Goal: Task Accomplishment & Management: Manage account settings

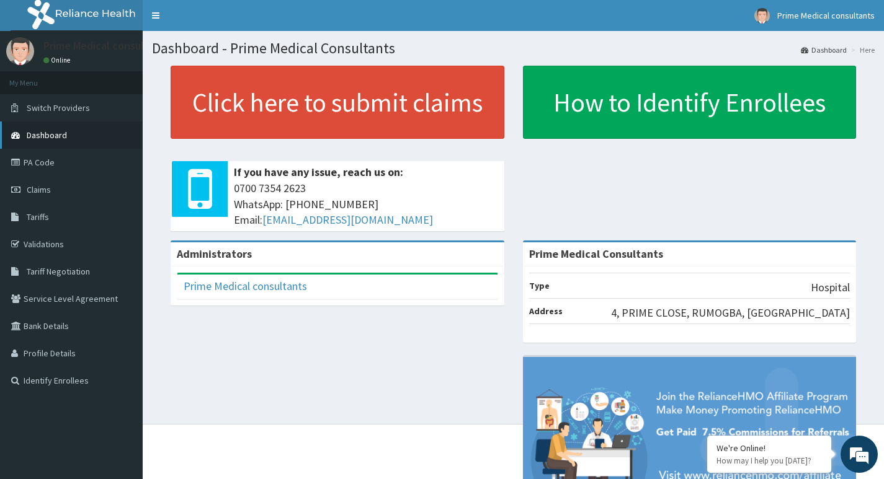
click at [64, 129] on link "Dashboard" at bounding box center [71, 135] width 143 height 27
click at [54, 138] on span "Dashboard" at bounding box center [47, 135] width 40 height 11
click at [62, 136] on span "Dashboard" at bounding box center [47, 135] width 40 height 11
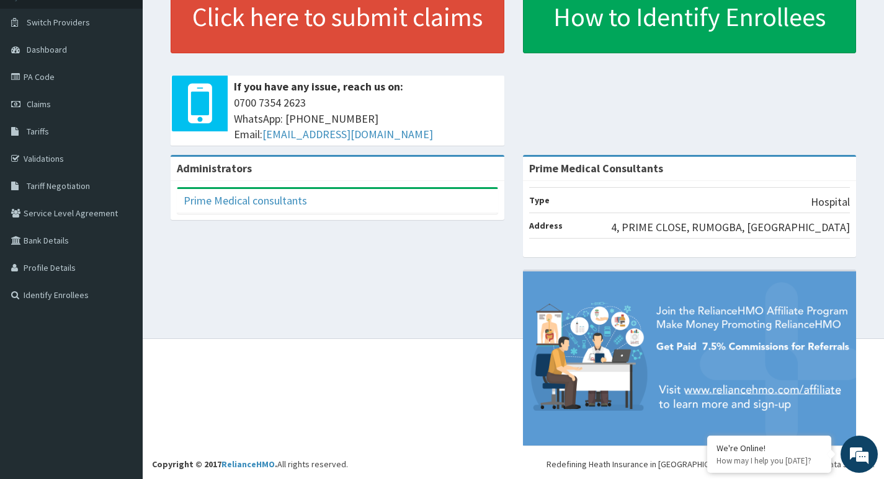
scroll to position [86, 0]
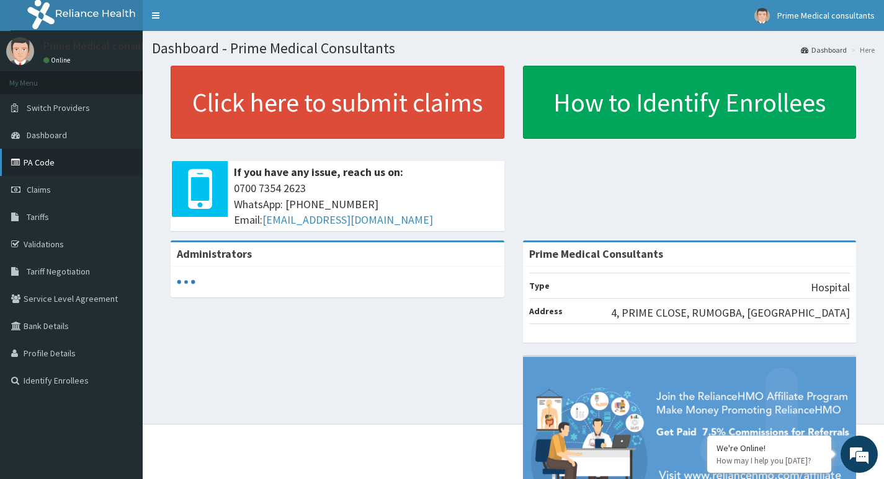
click at [50, 158] on link "PA Code" at bounding box center [71, 162] width 143 height 27
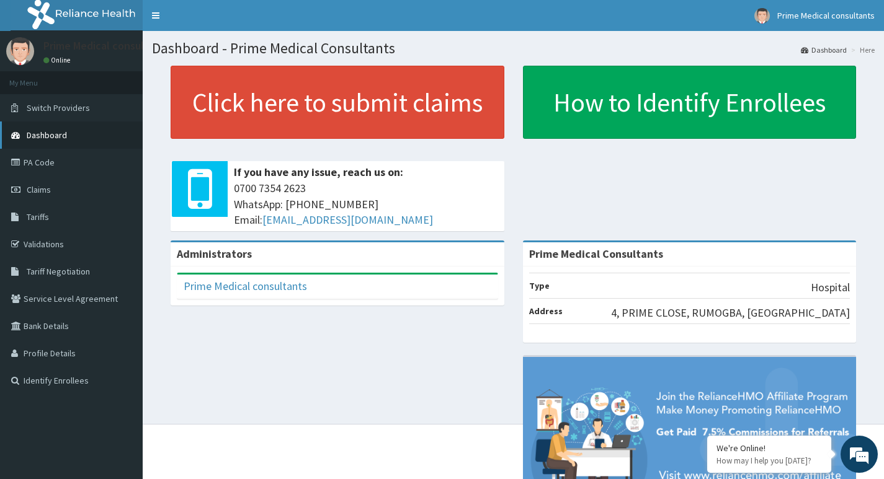
click at [55, 134] on span "Dashboard" at bounding box center [47, 135] width 40 height 11
click at [79, 109] on span "Switch Providers" at bounding box center [58, 107] width 63 height 11
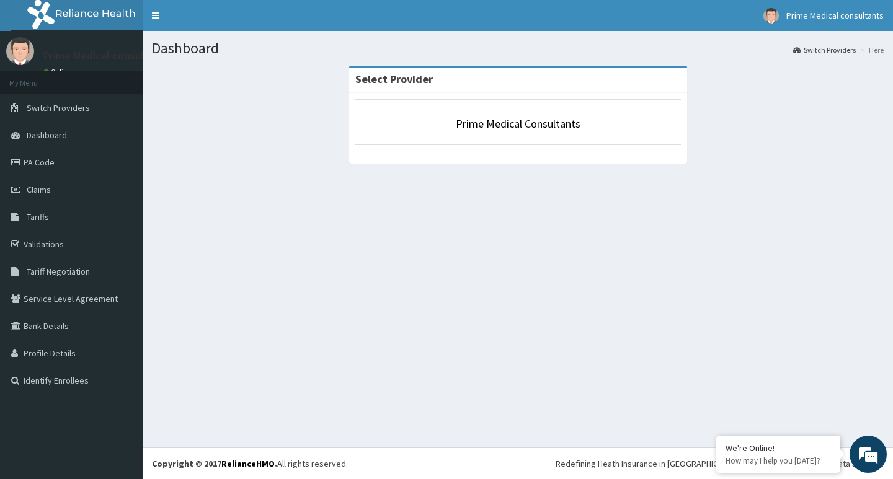
drag, startPoint x: 435, startPoint y: 79, endPoint x: 354, endPoint y: 182, distance: 130.7
click at [354, 182] on section "Select Provider Prime Medical Consultants" at bounding box center [518, 133] width 751 height 155
click at [428, 85] on strong "Select Provider" at bounding box center [394, 79] width 78 height 14
click at [474, 127] on link "Prime Medical Consultants" at bounding box center [518, 124] width 125 height 14
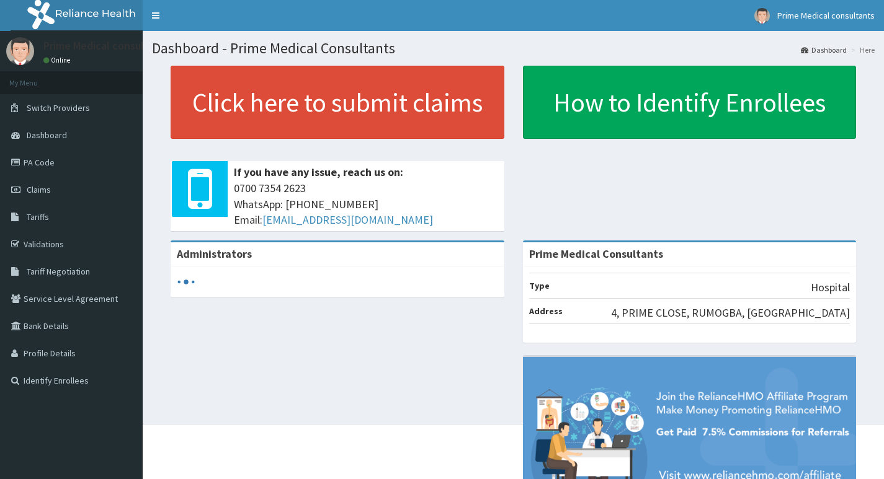
click at [832, 50] on link "Dashboard" at bounding box center [824, 50] width 46 height 11
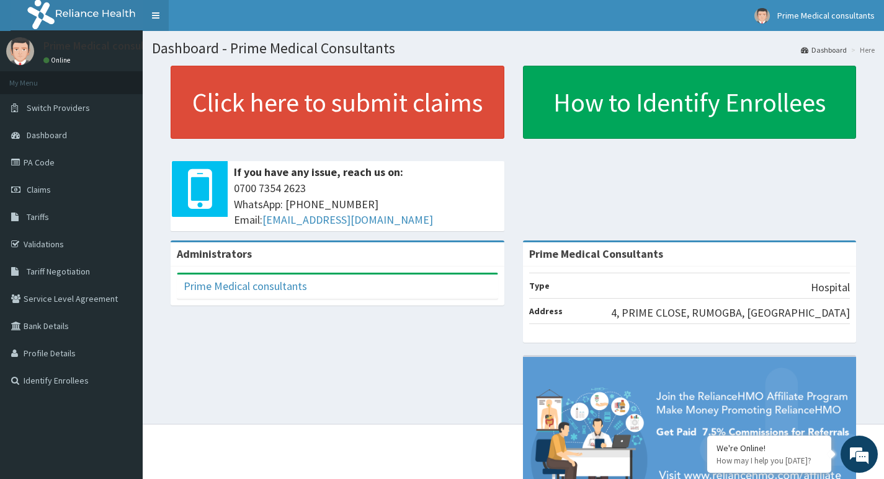
click at [157, 11] on link "Toggle navigation" at bounding box center [156, 15] width 26 height 31
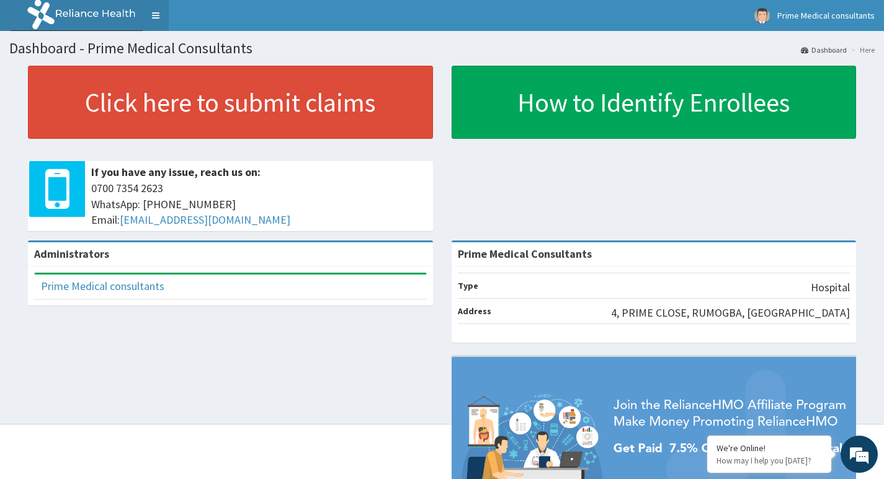
click at [158, 19] on link "Toggle navigation" at bounding box center [156, 15] width 26 height 31
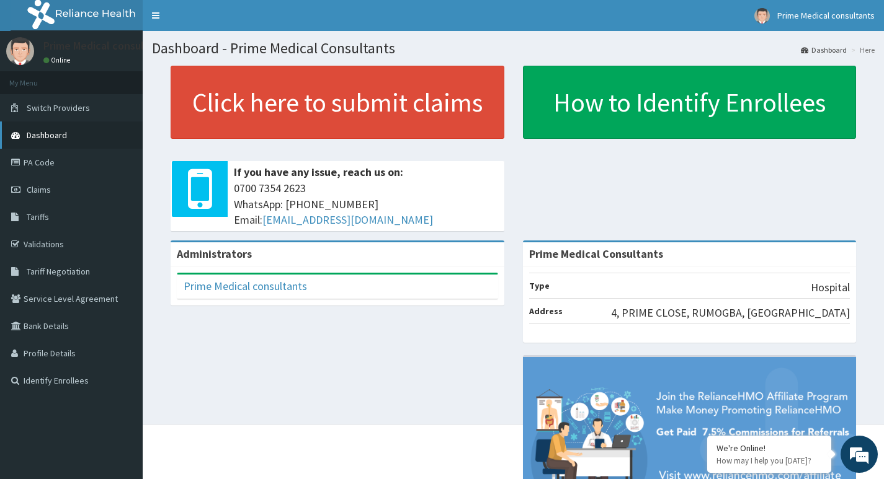
click at [69, 133] on link "Dashboard" at bounding box center [71, 135] width 143 height 27
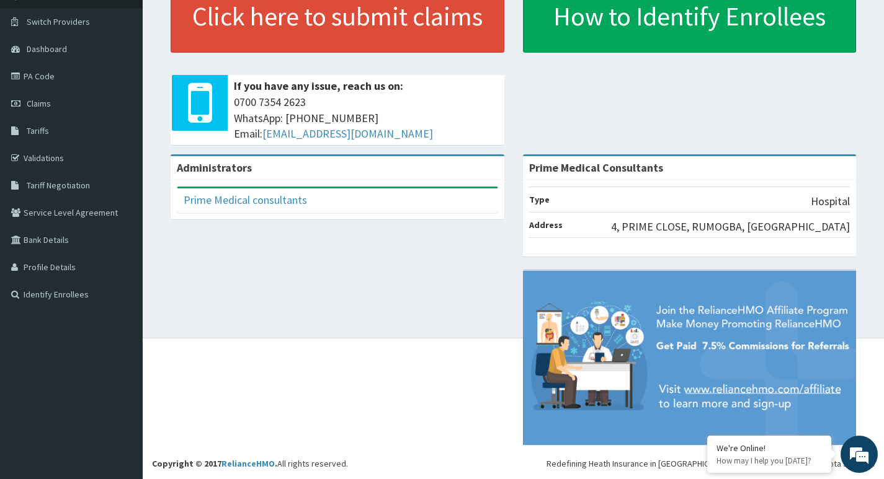
drag, startPoint x: 811, startPoint y: 164, endPoint x: 796, endPoint y: 169, distance: 15.1
click at [796, 169] on div "Prime Medical Consultants" at bounding box center [690, 168] width 334 height 24
click at [57, 154] on link "Validations" at bounding box center [71, 158] width 143 height 27
